Goal: Check status: Check status

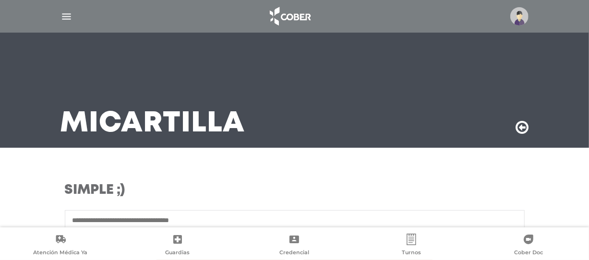
click at [62, 17] on img "button" at bounding box center [67, 17] width 12 height 12
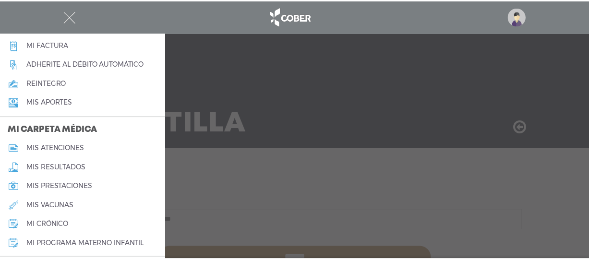
scroll to position [384, 0]
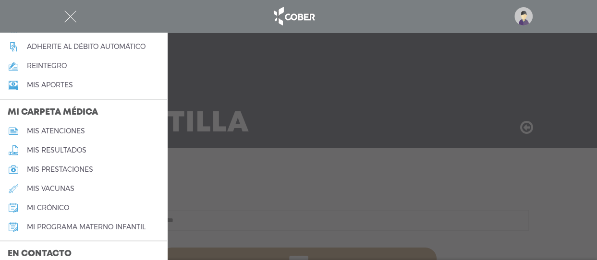
click at [48, 131] on h5 "mis atenciones" at bounding box center [56, 131] width 58 height 8
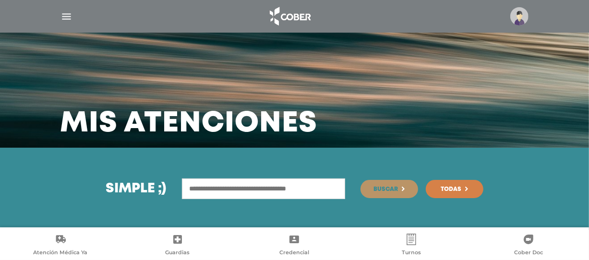
click at [517, 20] on img at bounding box center [520, 16] width 18 height 18
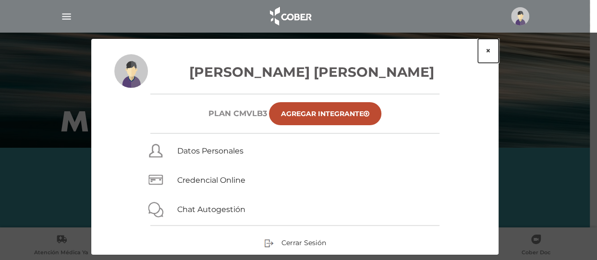
click at [488, 50] on button "×" at bounding box center [488, 51] width 21 height 24
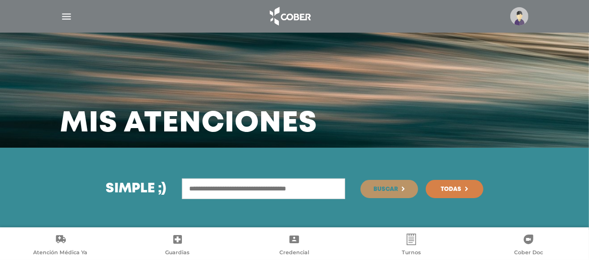
click at [66, 16] on img "button" at bounding box center [67, 17] width 12 height 12
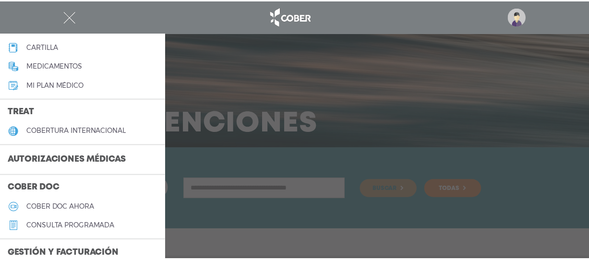
scroll to position [144, 0]
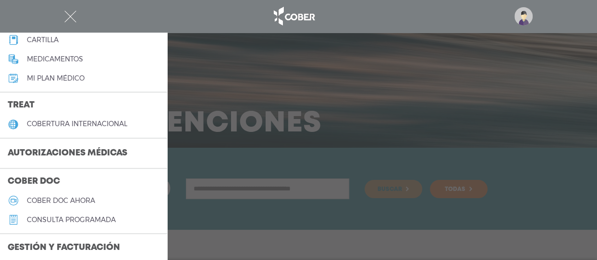
click at [77, 150] on h3 "Autorizaciones médicas" at bounding box center [67, 154] width 135 height 18
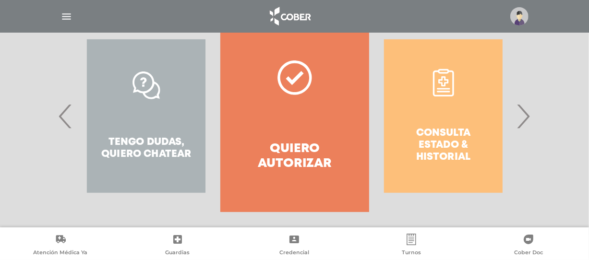
scroll to position [221, 0]
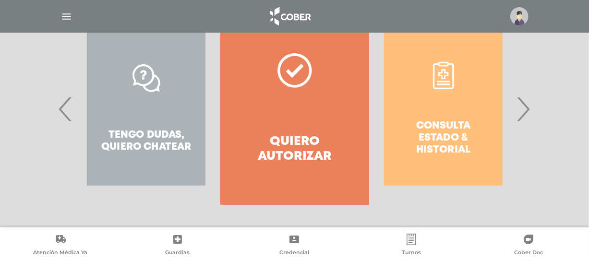
click at [527, 111] on span "›" at bounding box center [523, 109] width 19 height 52
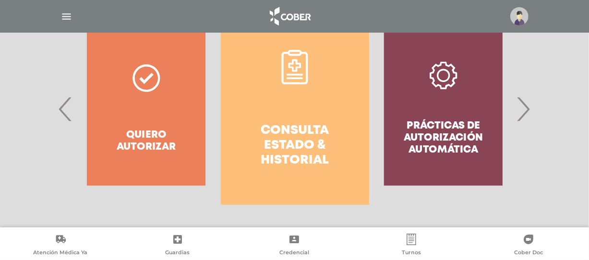
click at [299, 110] on link "Consulta estado & historial" at bounding box center [295, 109] width 148 height 192
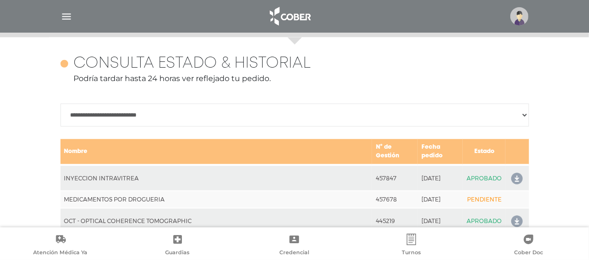
scroll to position [427, 0]
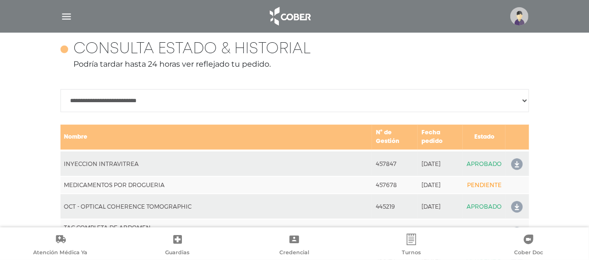
click at [518, 163] on icon at bounding box center [515, 164] width 15 height 15
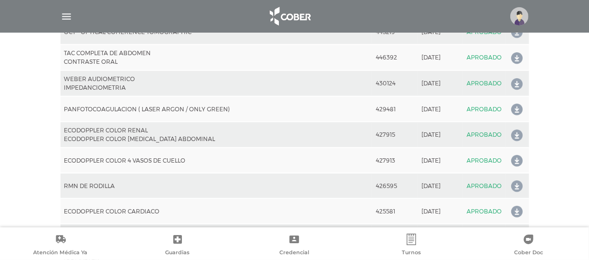
scroll to position [619, 0]
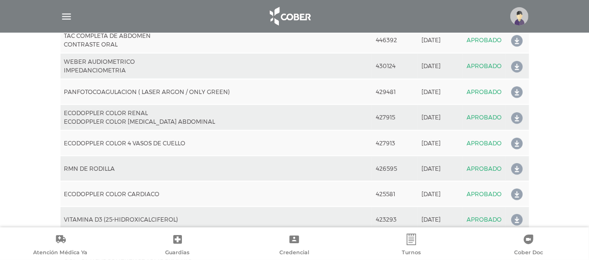
click at [517, 168] on icon at bounding box center [515, 169] width 15 height 15
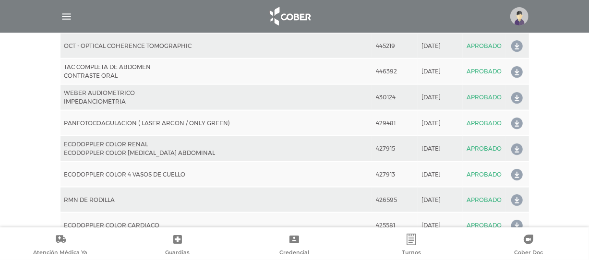
scroll to position [571, 0]
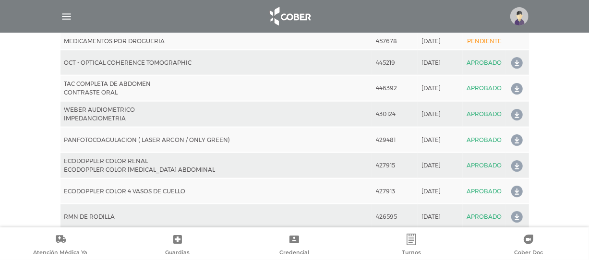
click at [516, 87] on icon at bounding box center [515, 89] width 15 height 15
